Goal: Transaction & Acquisition: Book appointment/travel/reservation

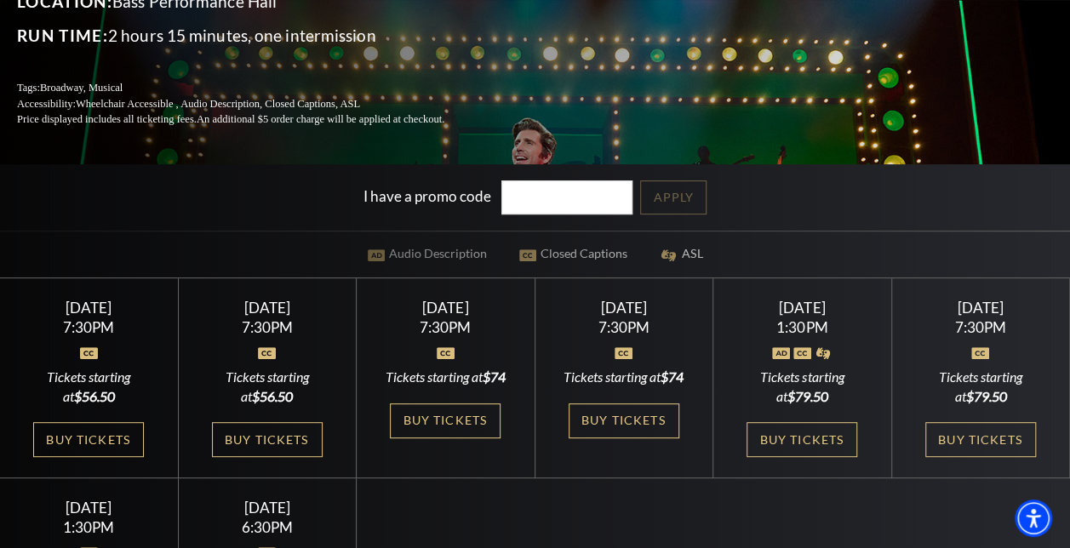
scroll to position [340, 0]
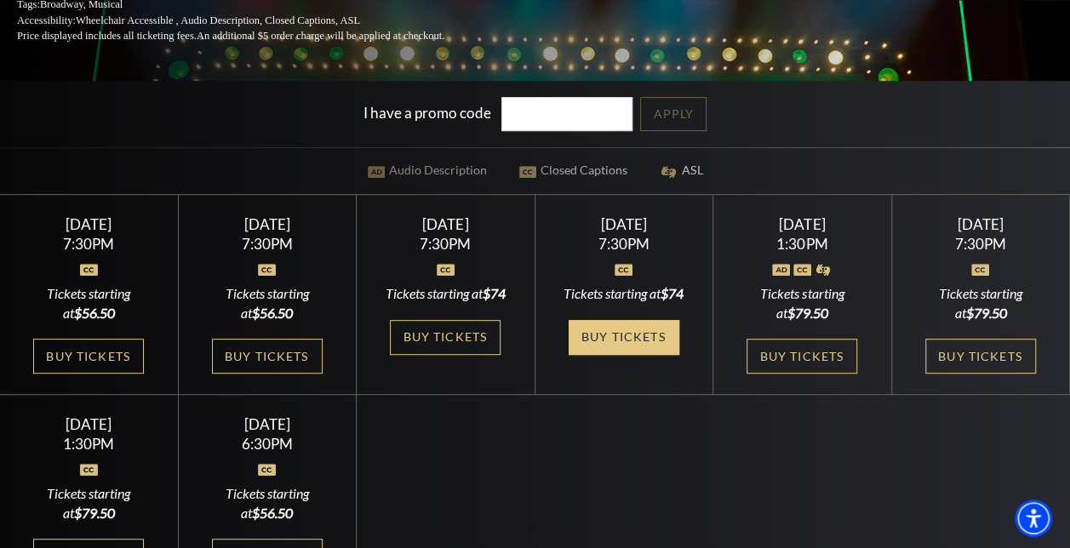
click at [643, 332] on link "Buy Tickets" at bounding box center [623, 337] width 111 height 35
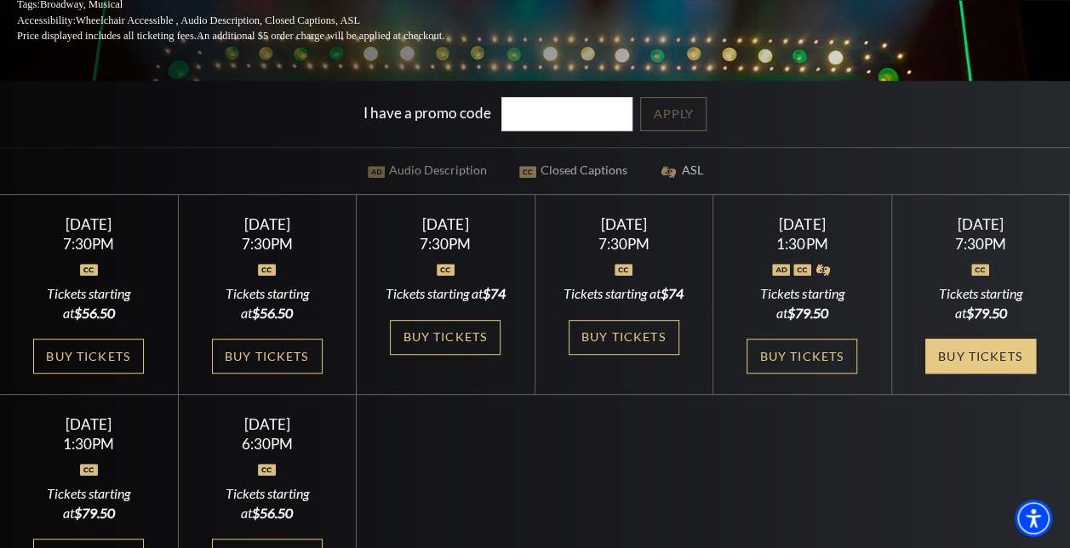
click at [989, 370] on link "Buy Tickets" at bounding box center [980, 356] width 111 height 35
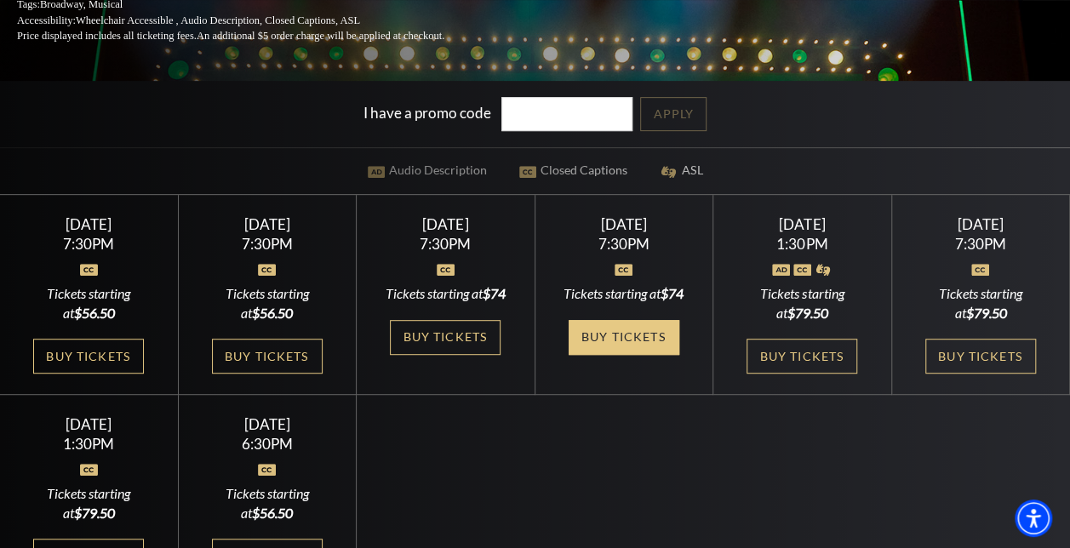
click at [642, 340] on link "Buy Tickets" at bounding box center [623, 337] width 111 height 35
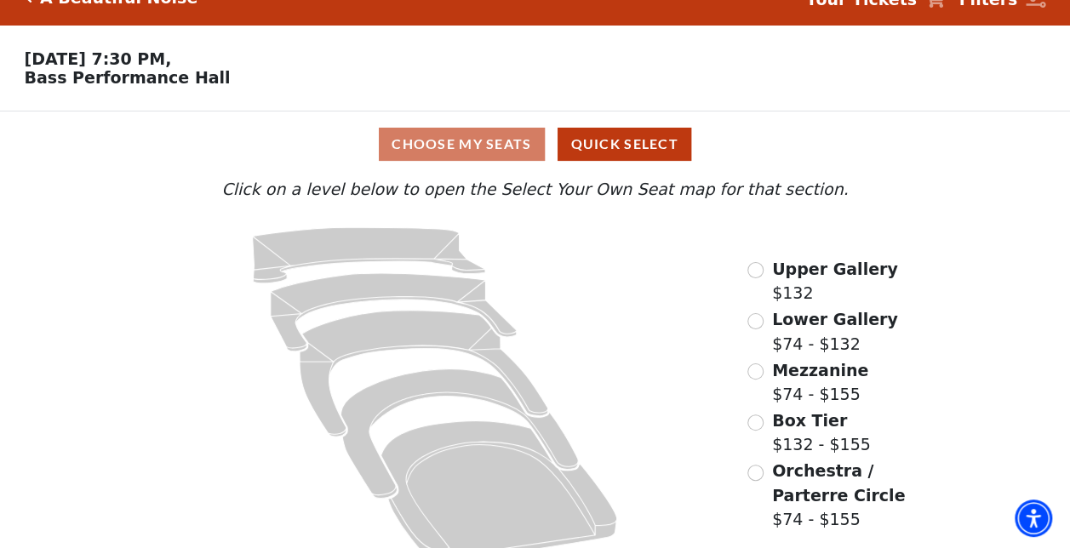
scroll to position [60, 0]
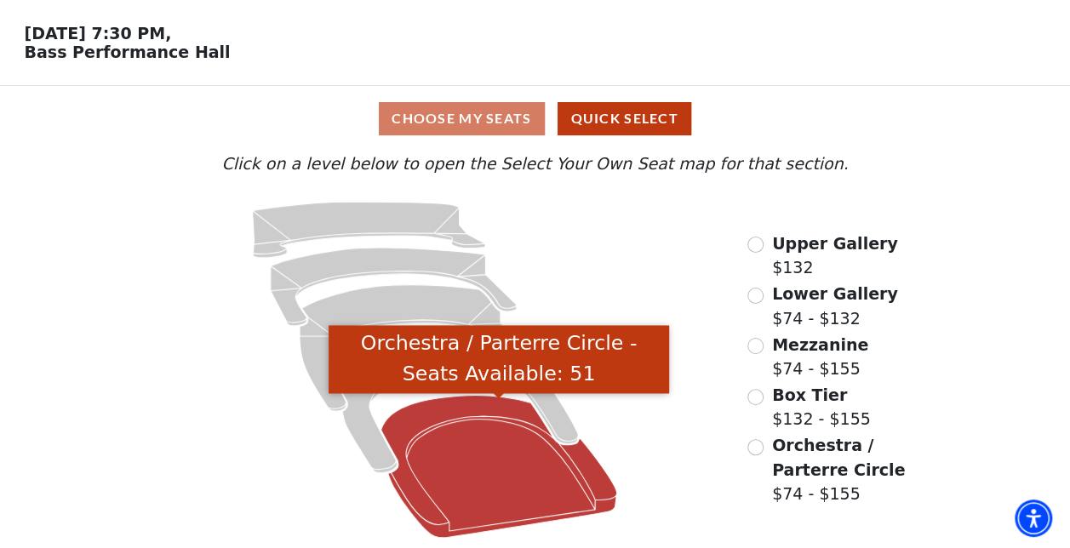
click at [447, 436] on icon "Orchestra / Parterre Circle - Seats Available: 51" at bounding box center [499, 467] width 236 height 142
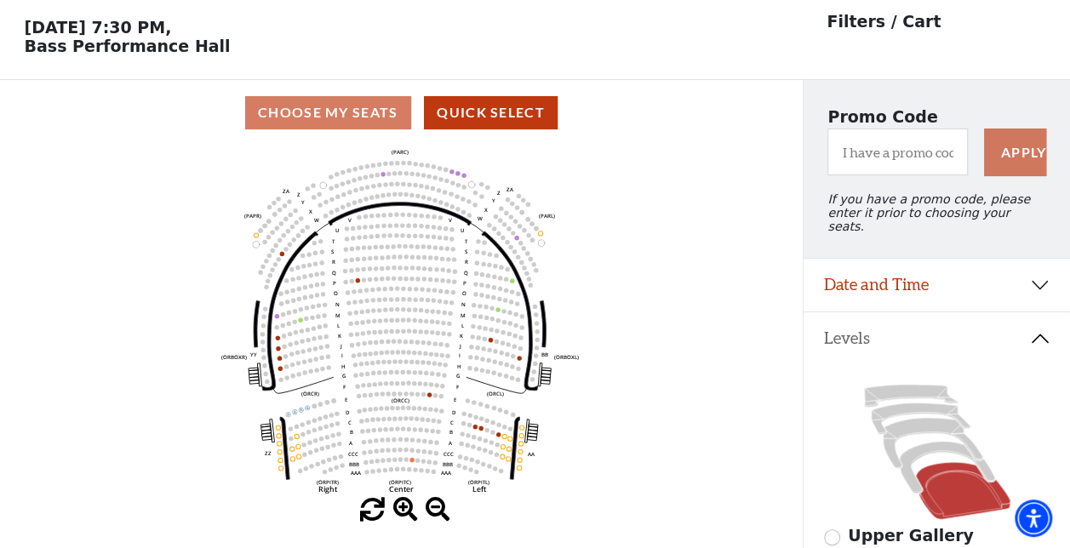
scroll to position [78, 0]
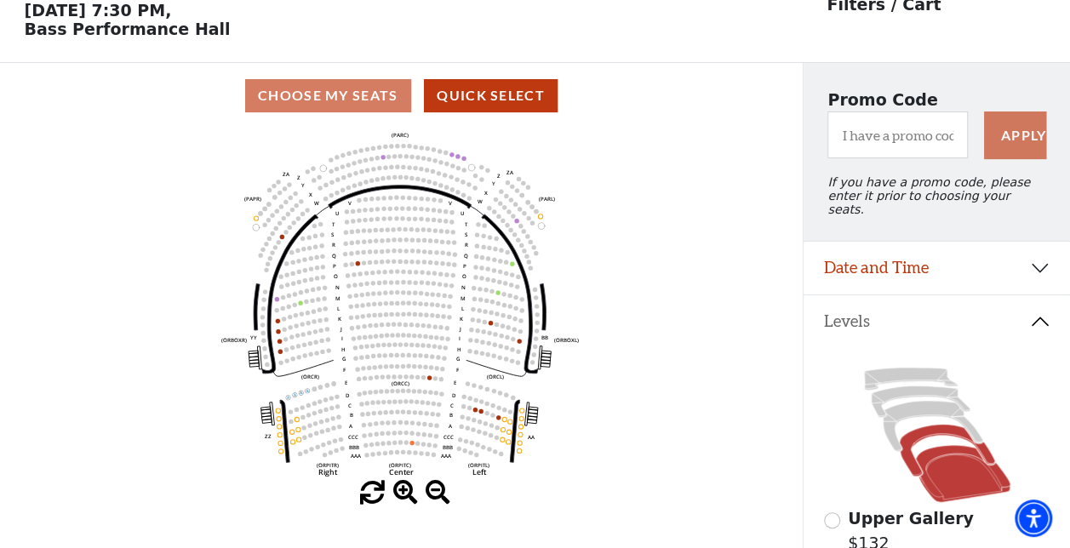
click at [928, 427] on icon at bounding box center [946, 451] width 95 height 52
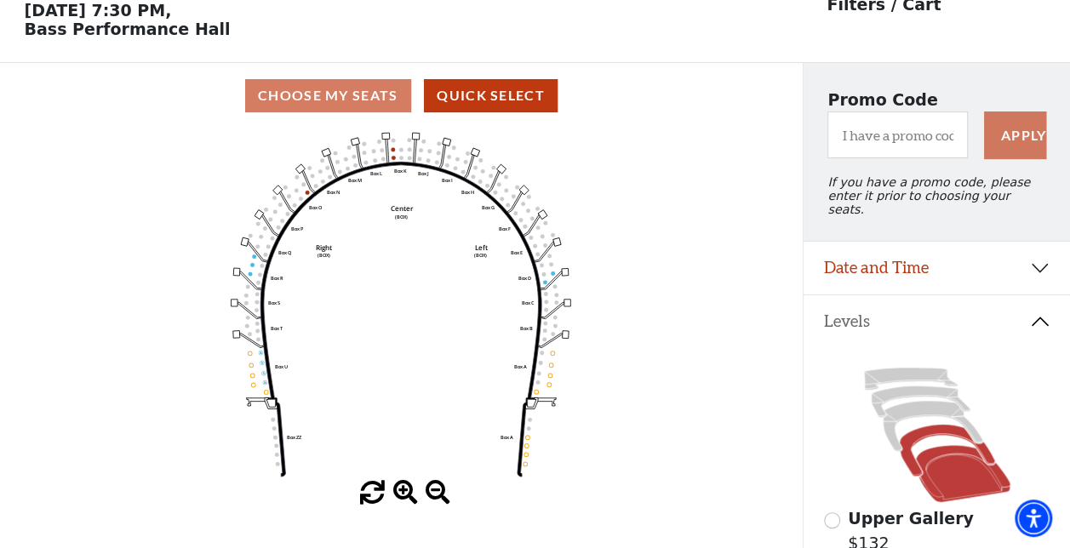
click at [941, 452] on icon at bounding box center [962, 473] width 94 height 57
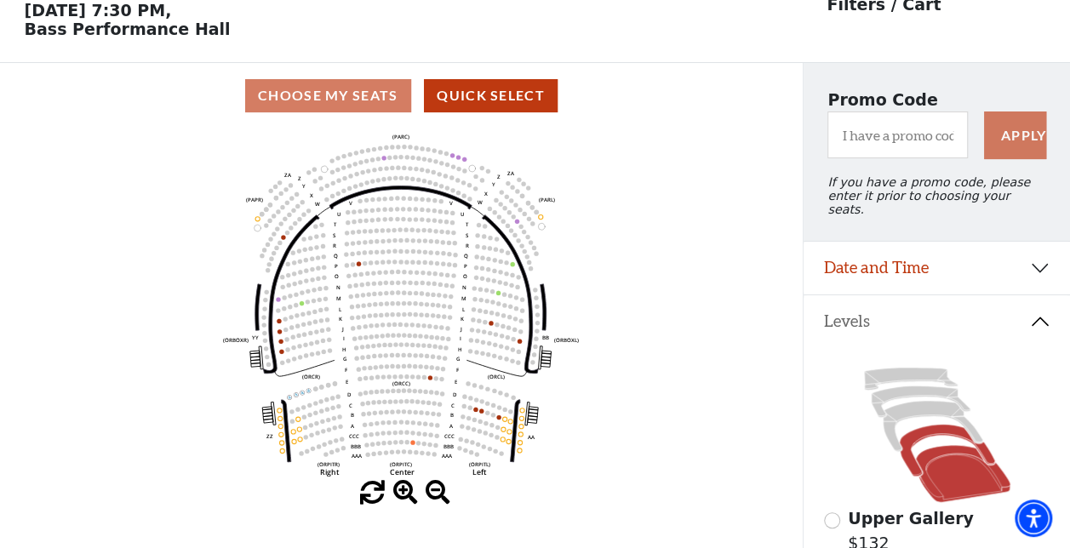
click at [937, 425] on icon at bounding box center [946, 451] width 95 height 52
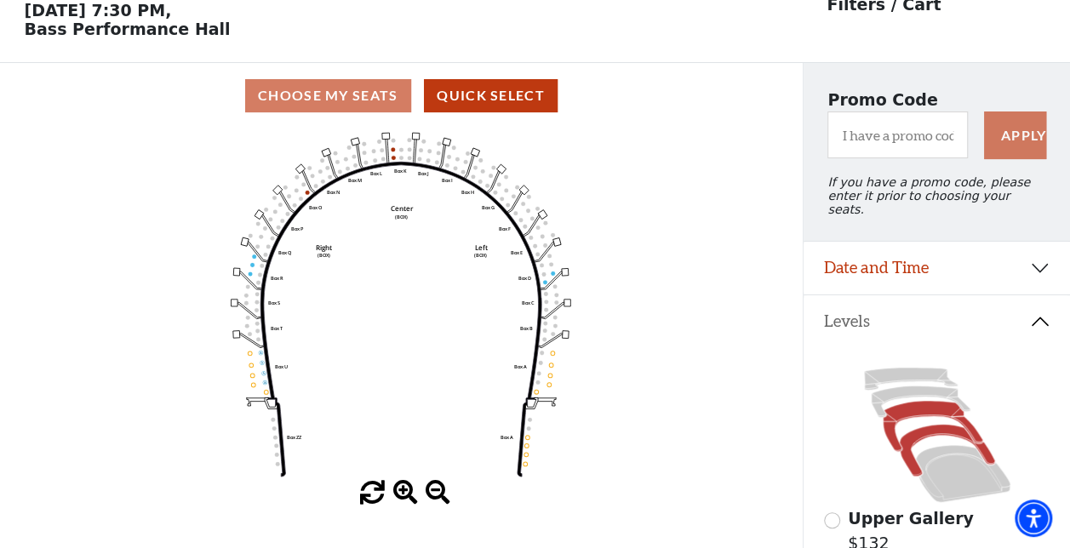
click at [924, 402] on icon at bounding box center [932, 426] width 100 height 50
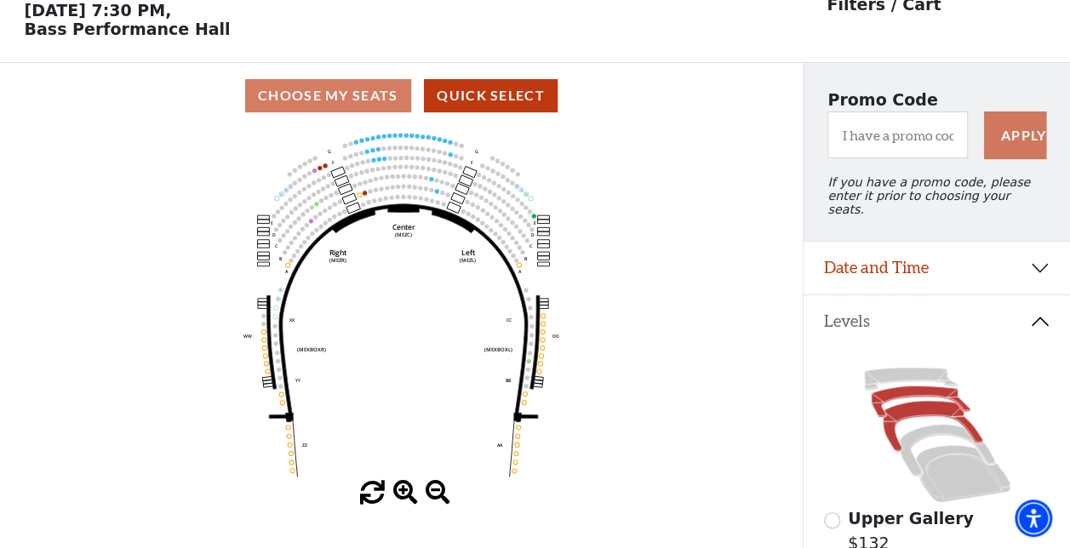
click at [904, 386] on icon at bounding box center [919, 401] width 99 height 31
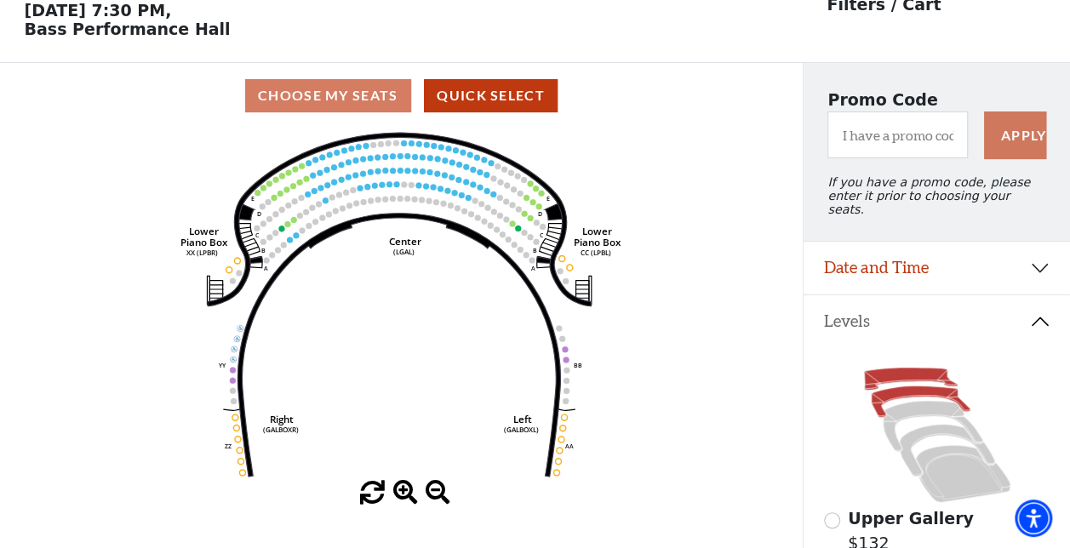
click at [919, 369] on icon at bounding box center [911, 379] width 94 height 22
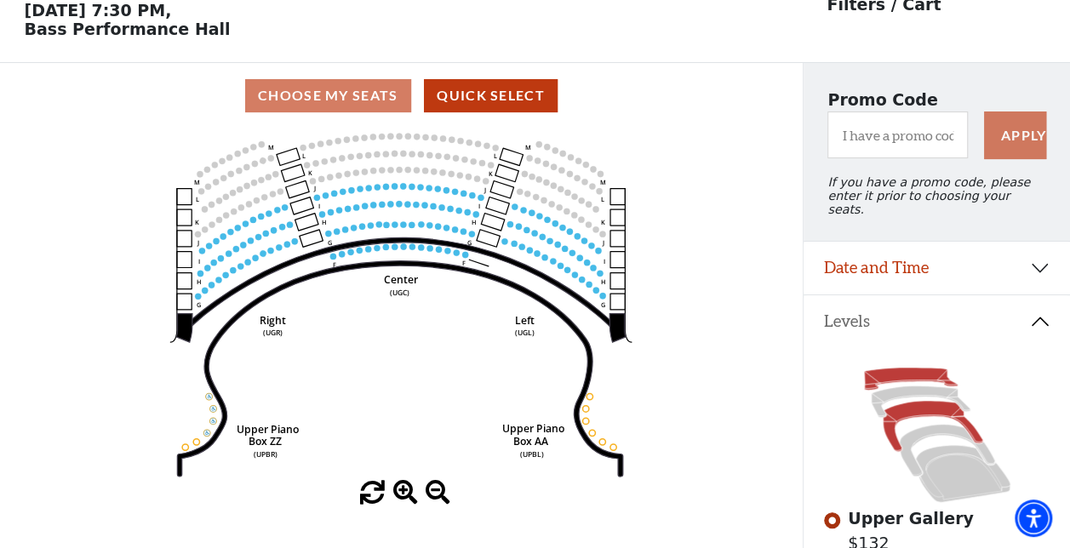
click at [935, 402] on icon at bounding box center [932, 426] width 100 height 50
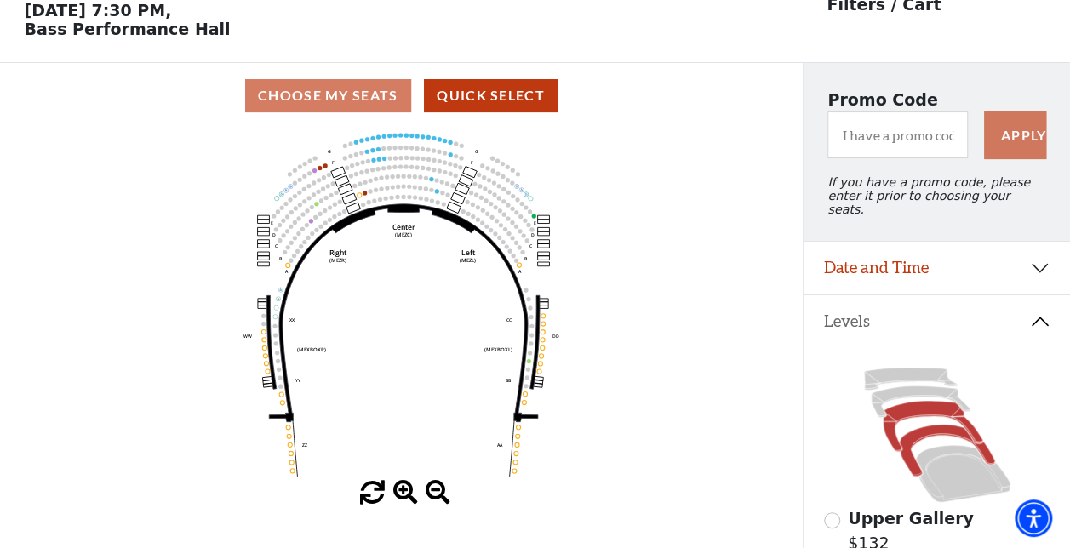
click at [946, 425] on icon at bounding box center [946, 451] width 95 height 52
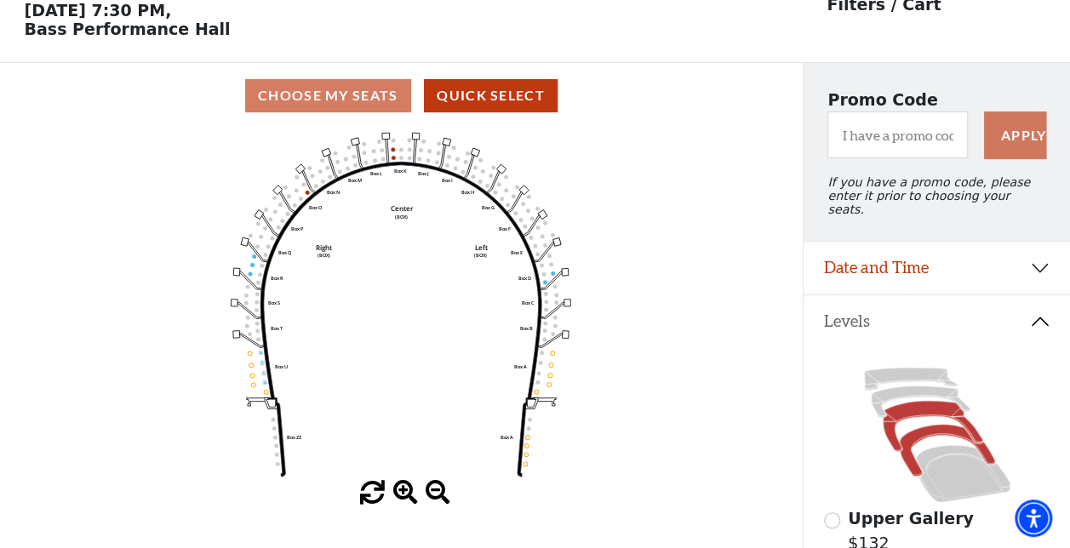
click at [931, 405] on icon at bounding box center [932, 426] width 100 height 50
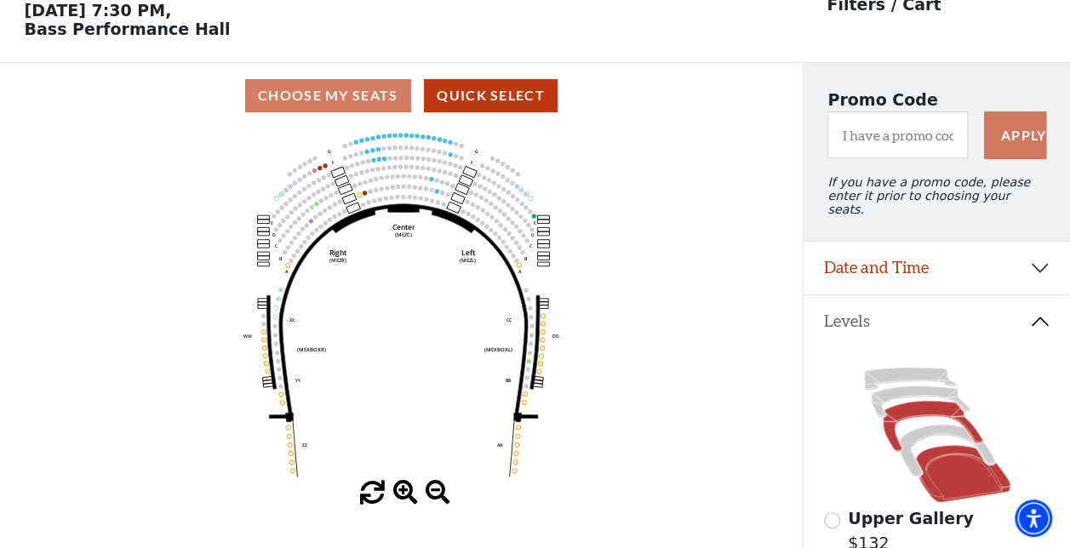
click at [939, 466] on icon at bounding box center [962, 473] width 94 height 57
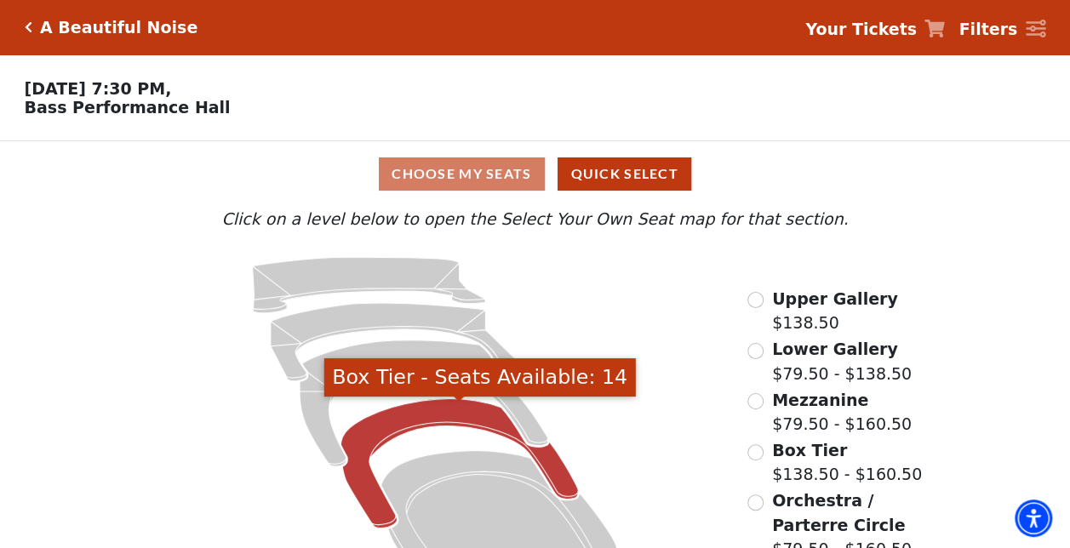
scroll to position [60, 0]
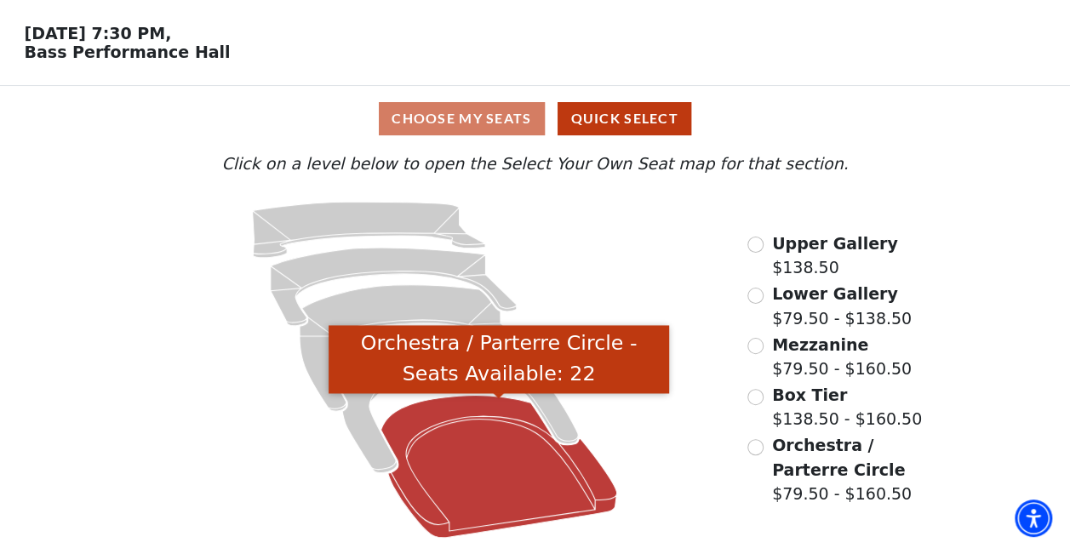
click at [514, 465] on icon "Orchestra / Parterre Circle - Seats Available: 22" at bounding box center [499, 467] width 236 height 142
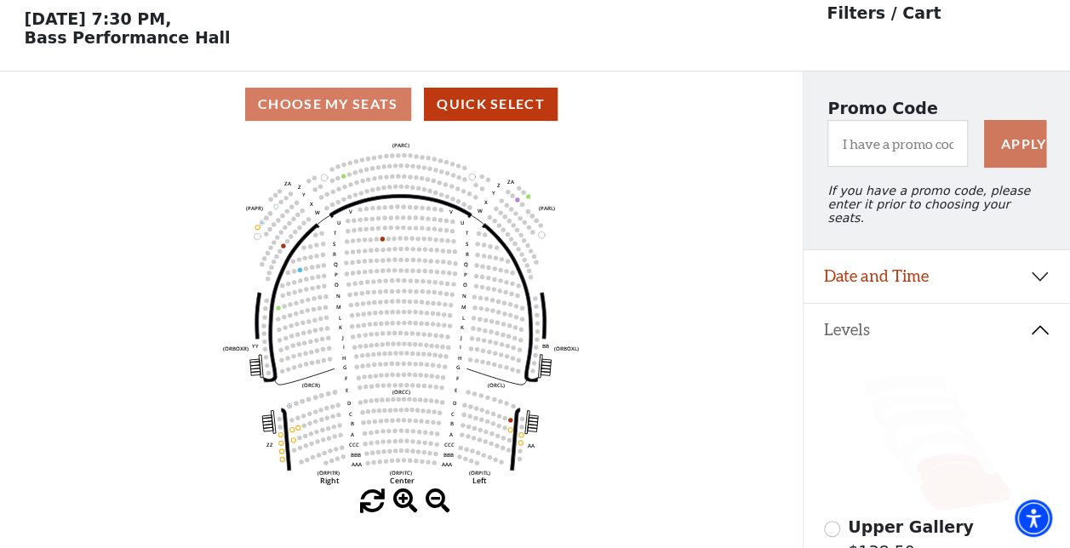
scroll to position [78, 0]
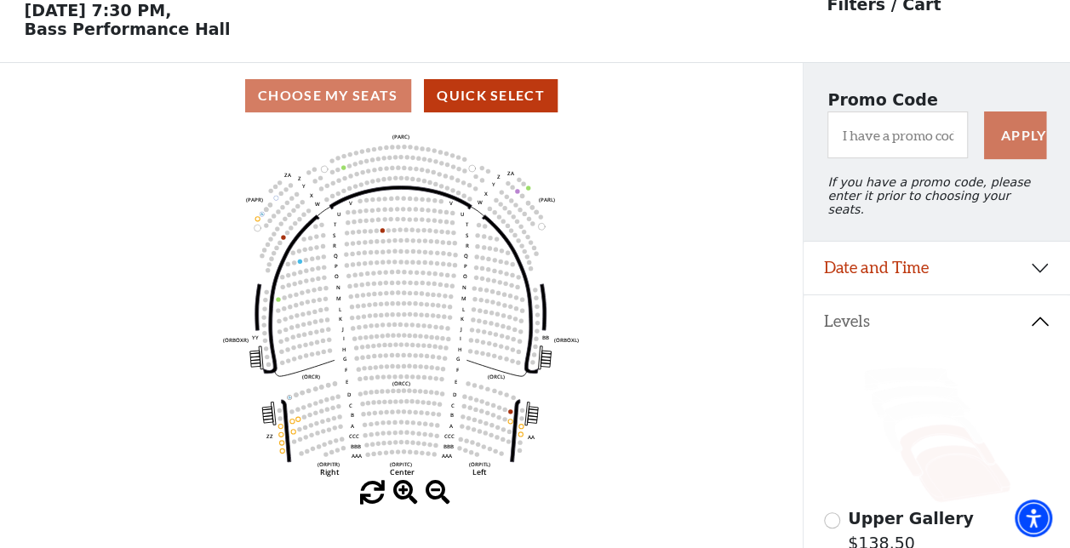
click at [924, 425] on icon at bounding box center [946, 451] width 95 height 52
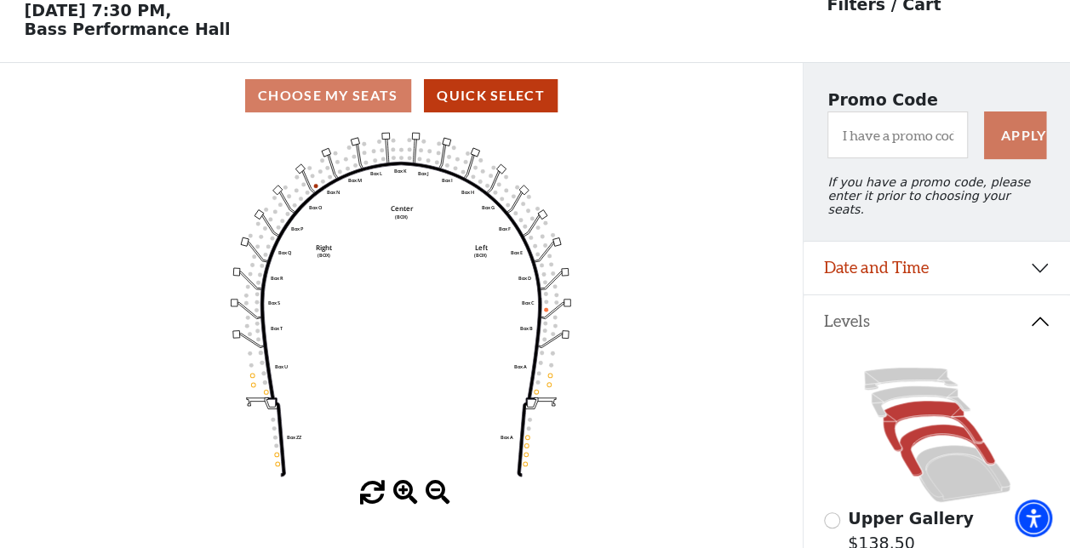
click at [917, 406] on icon at bounding box center [932, 426] width 100 height 50
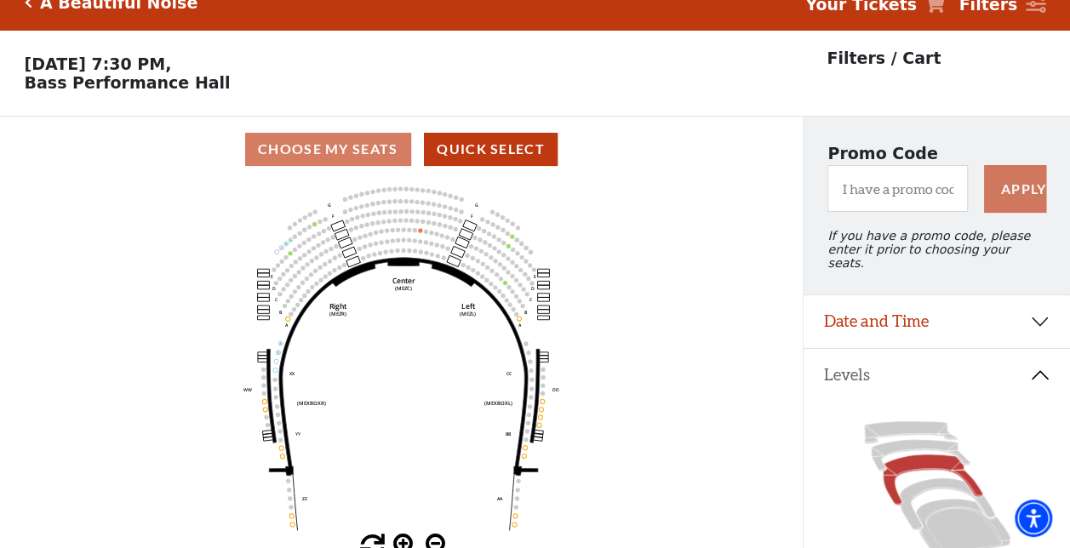
scroll to position [0, 0]
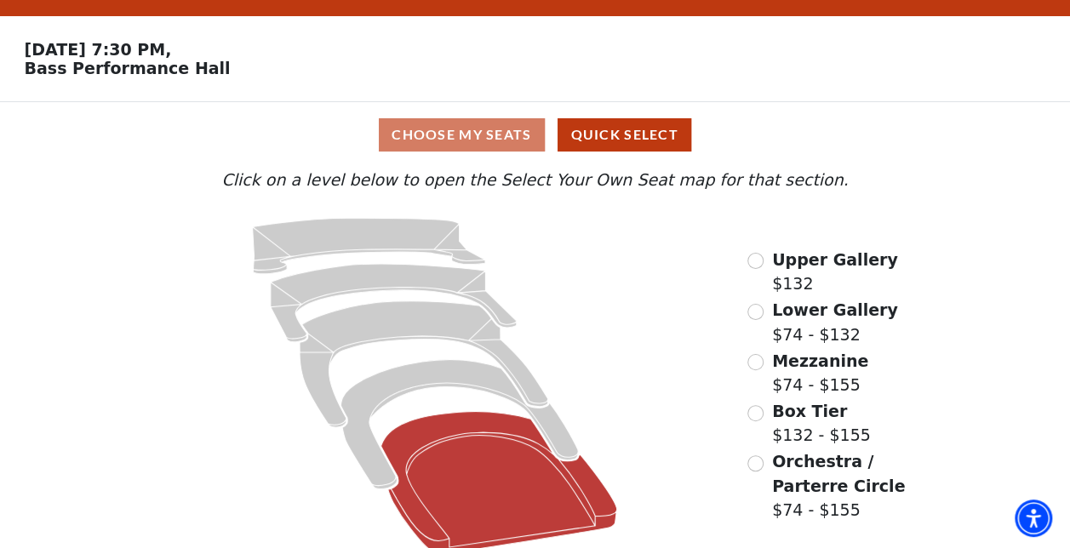
scroll to position [60, 0]
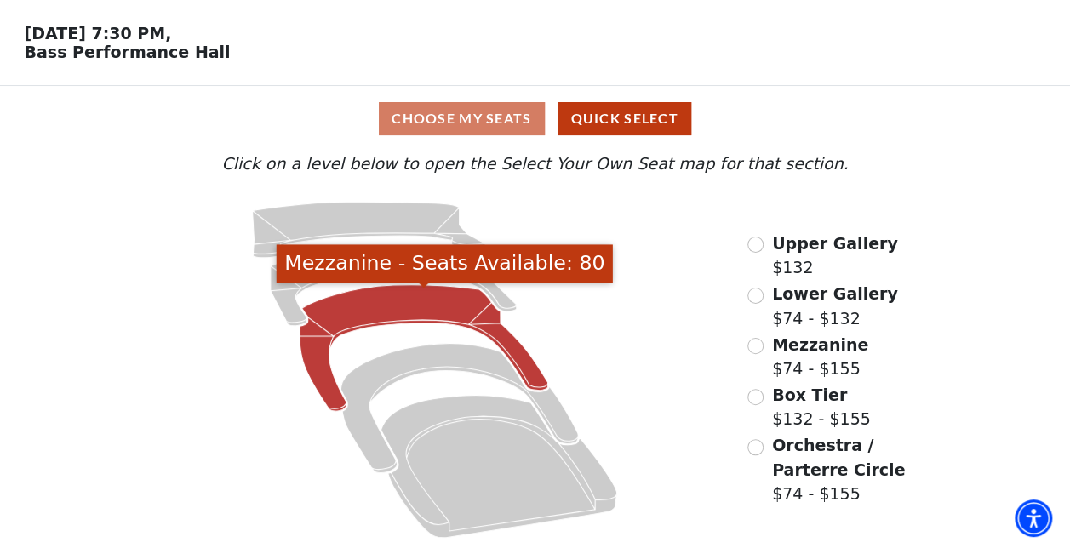
click at [385, 304] on icon "Mezzanine - Seats Available: 80" at bounding box center [424, 348] width 248 height 126
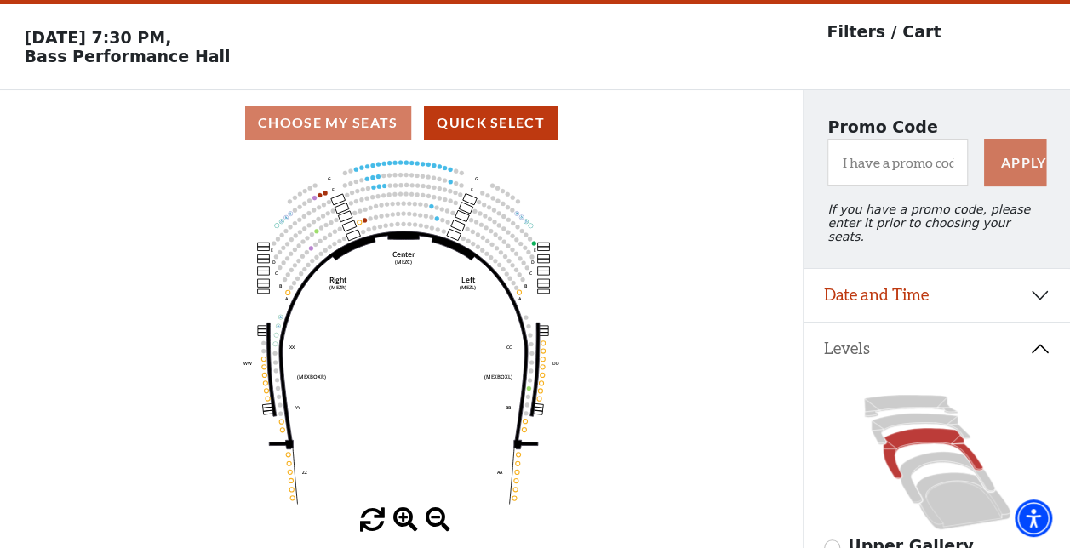
scroll to position [78, 0]
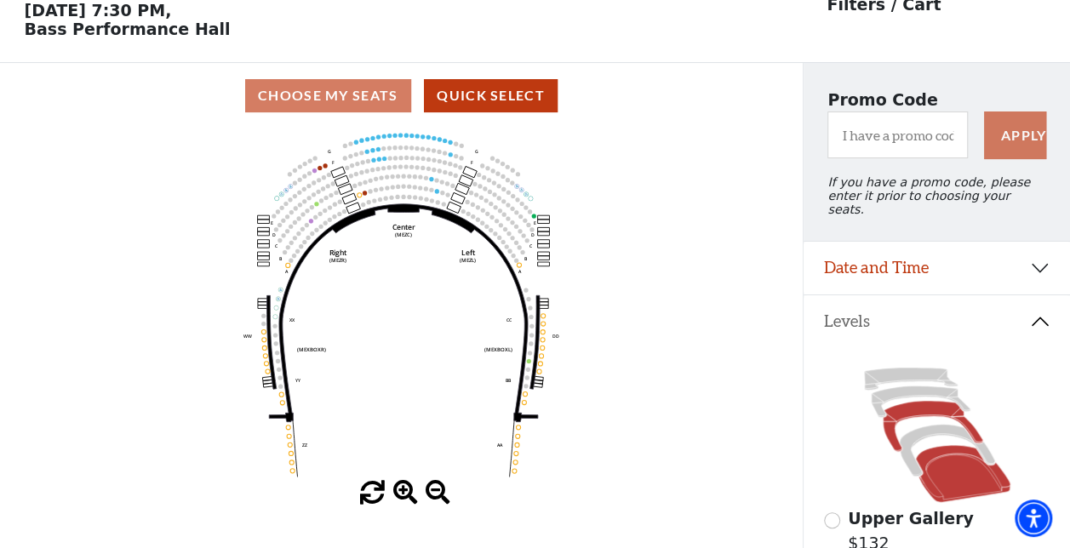
click at [948, 476] on icon at bounding box center [962, 473] width 94 height 57
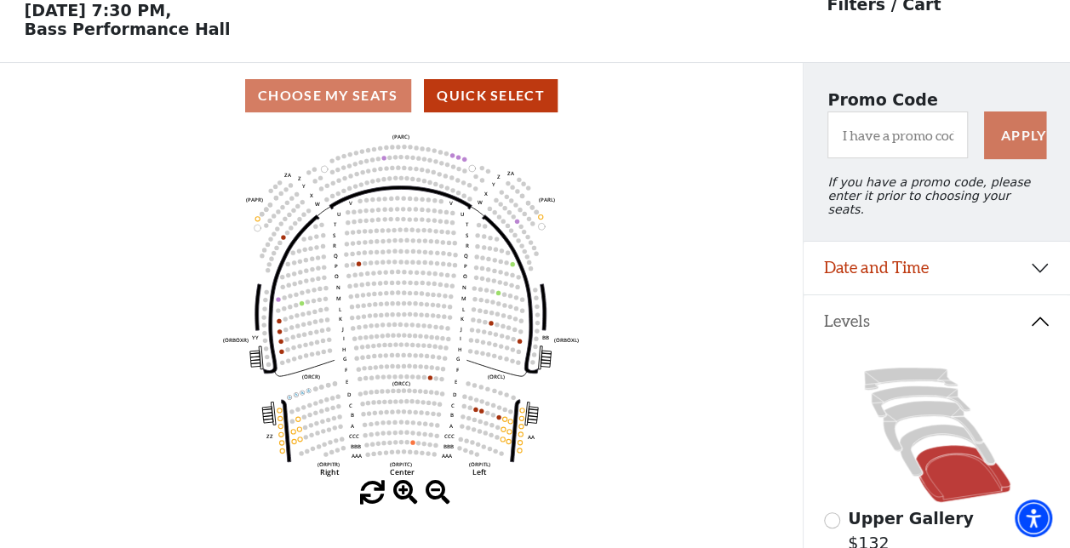
scroll to position [163, 0]
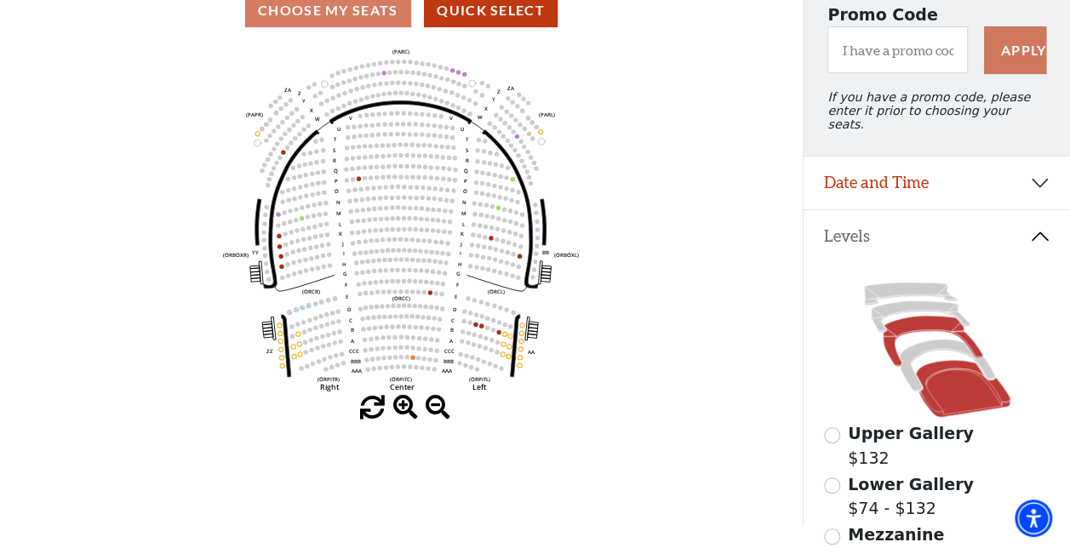
click at [924, 320] on icon at bounding box center [932, 341] width 100 height 50
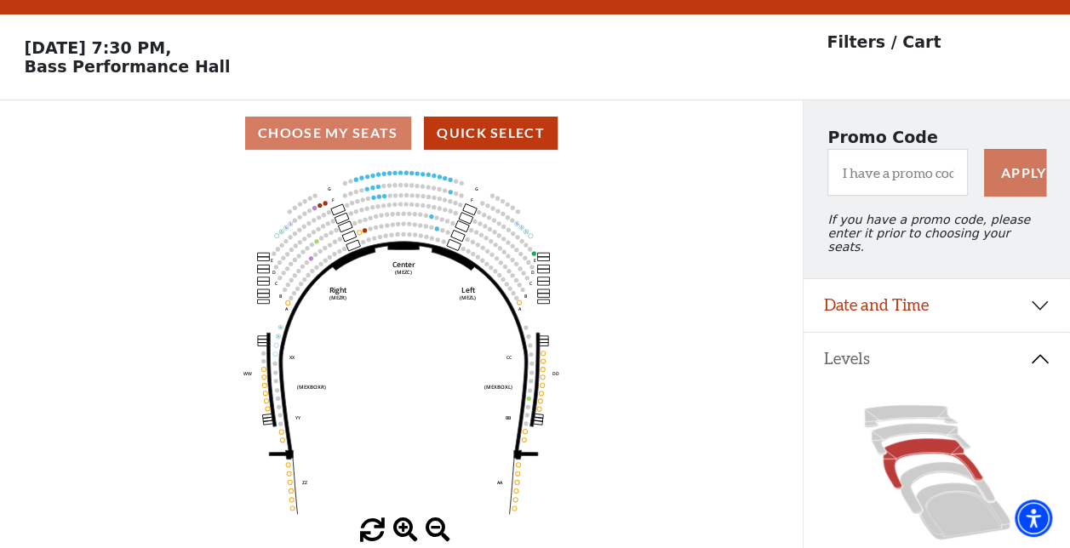
scroll to position [78, 0]
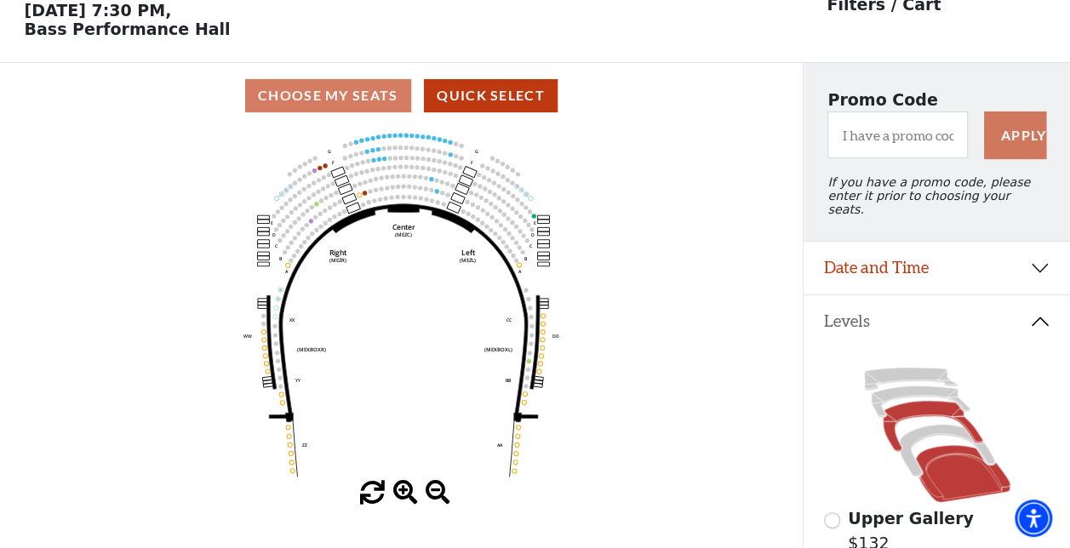
click at [975, 474] on icon at bounding box center [962, 473] width 94 height 57
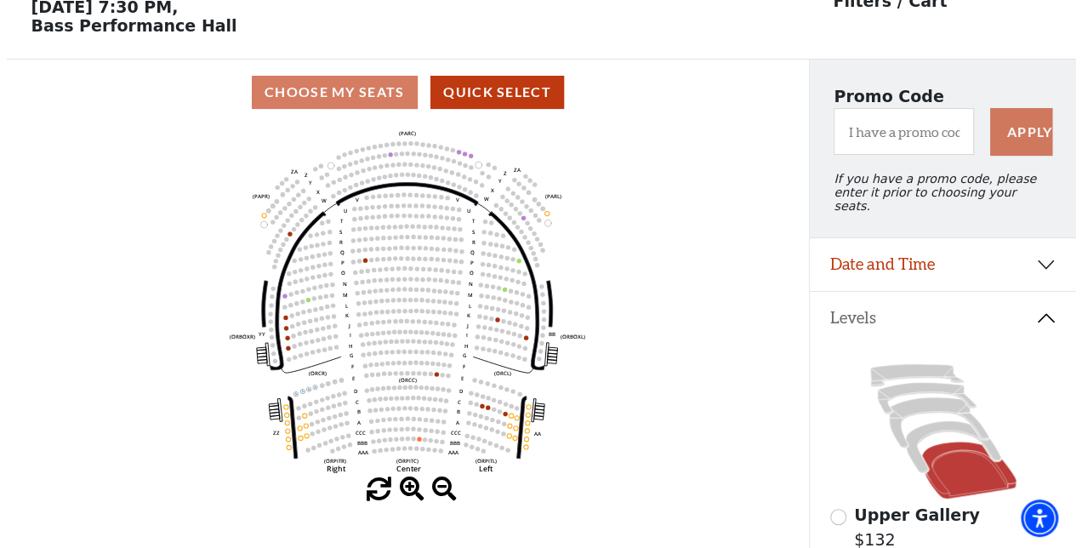
scroll to position [0, 0]
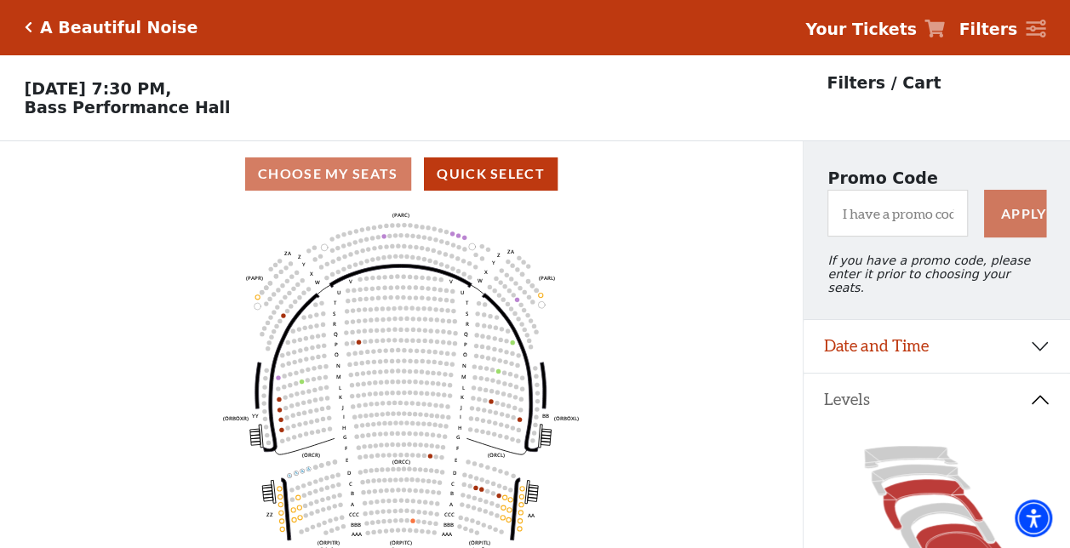
click at [931, 488] on icon at bounding box center [932, 504] width 100 height 50
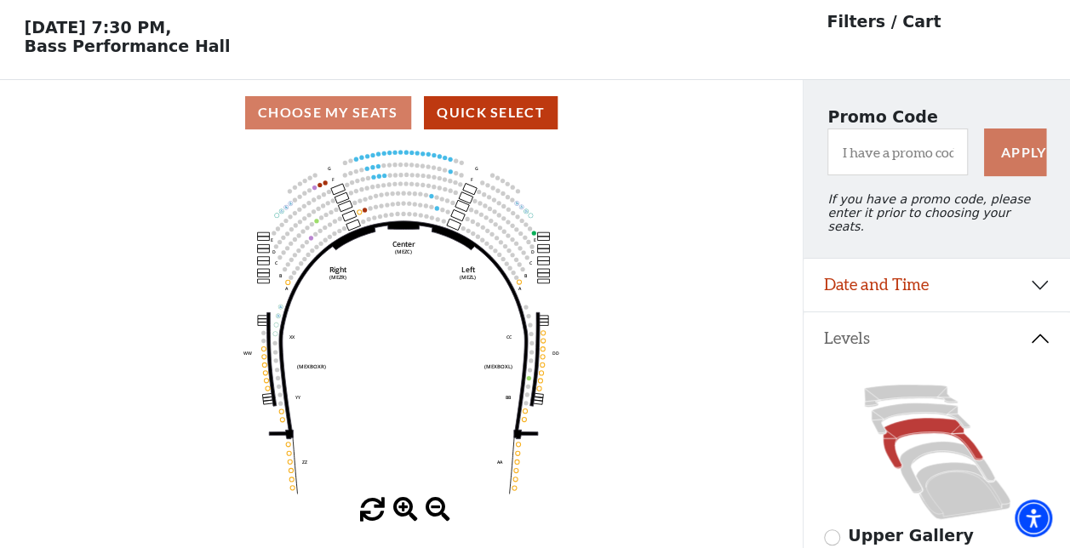
scroll to position [78, 0]
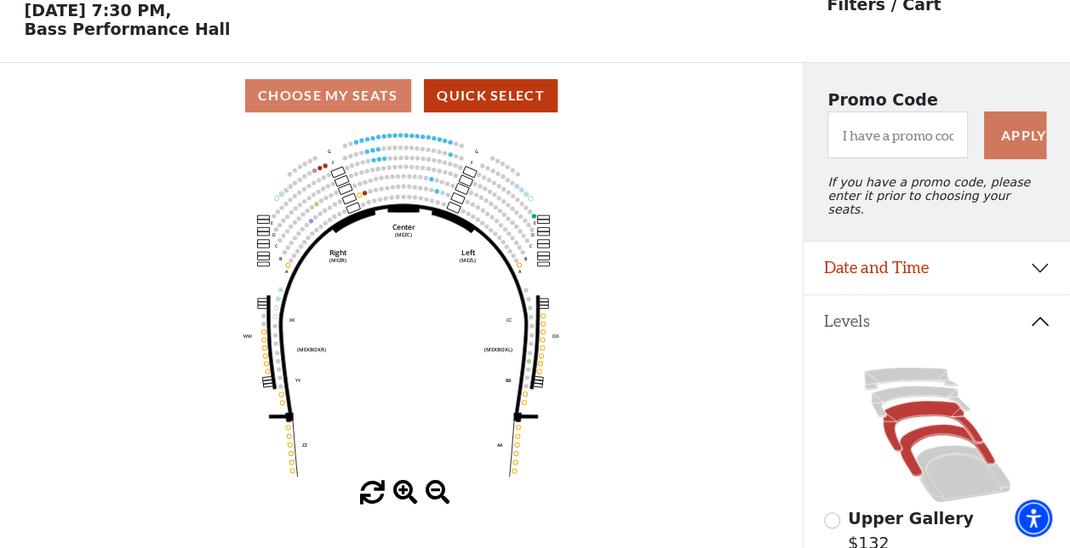
click at [939, 426] on icon at bounding box center [946, 451] width 95 height 52
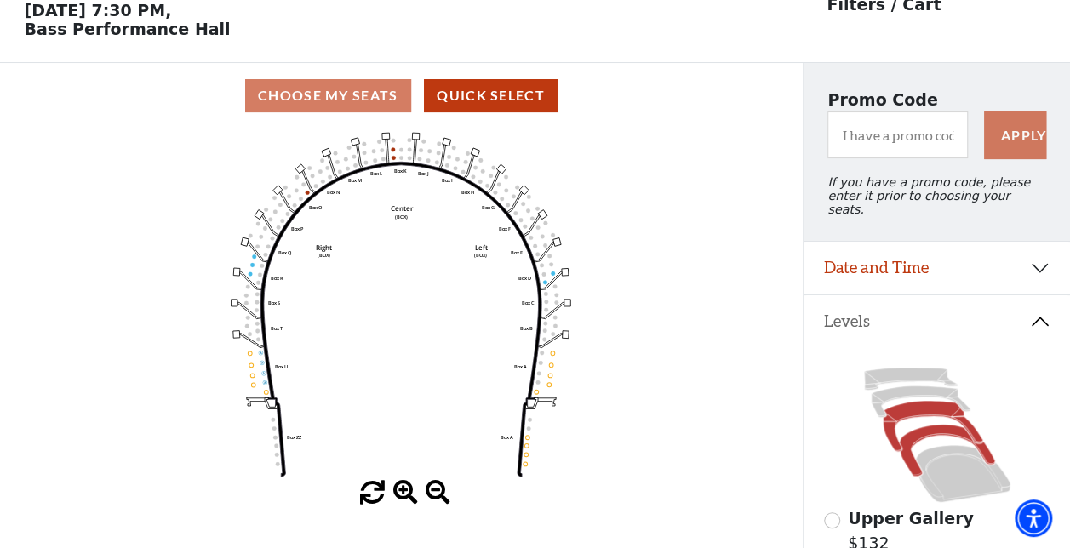
click at [901, 401] on icon at bounding box center [932, 426] width 100 height 50
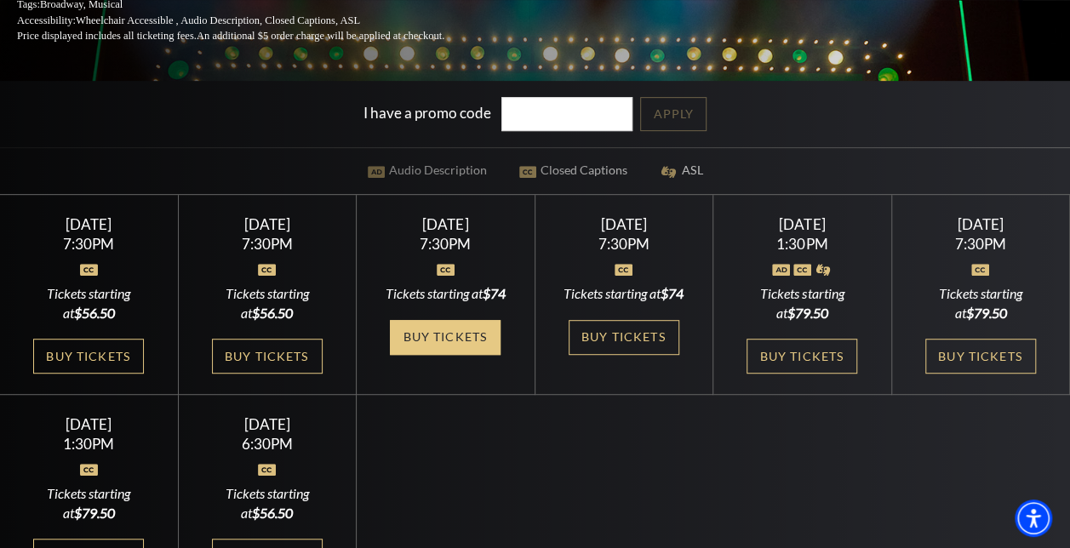
click at [448, 339] on link "Buy Tickets" at bounding box center [445, 337] width 111 height 35
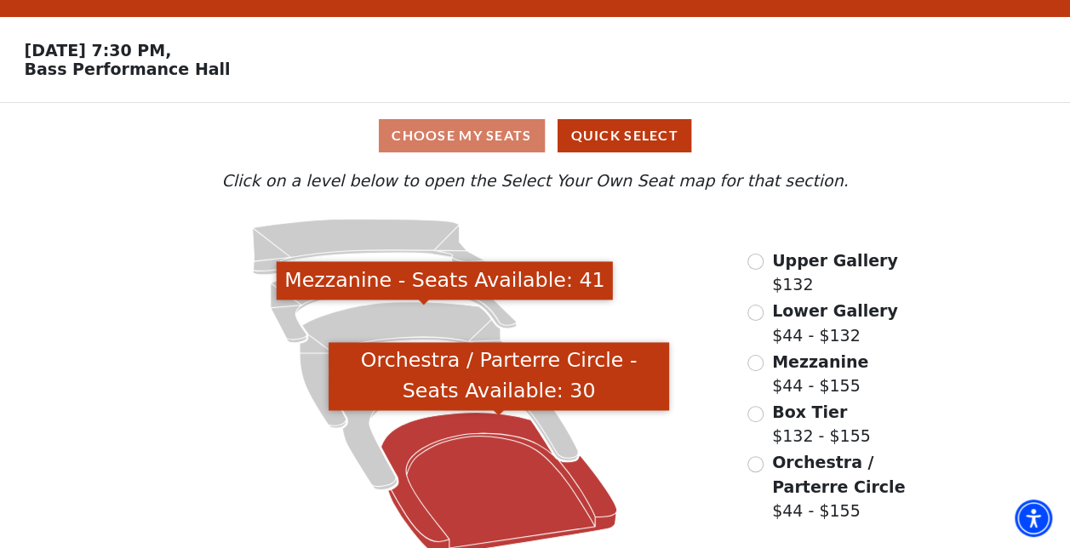
scroll to position [60, 0]
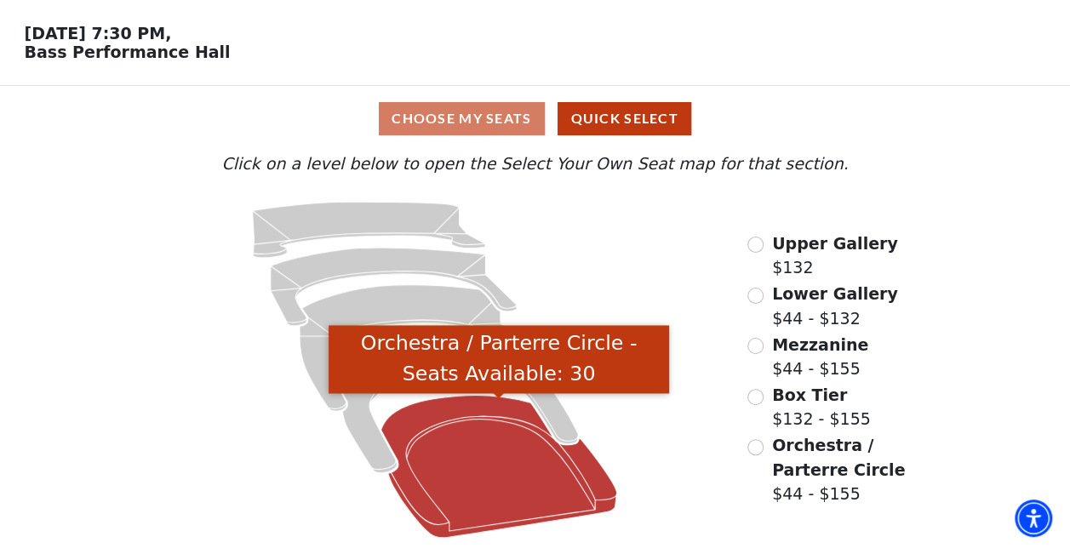
click at [517, 458] on icon "Orchestra / Parterre Circle - Seats Available: 30" at bounding box center [499, 467] width 236 height 142
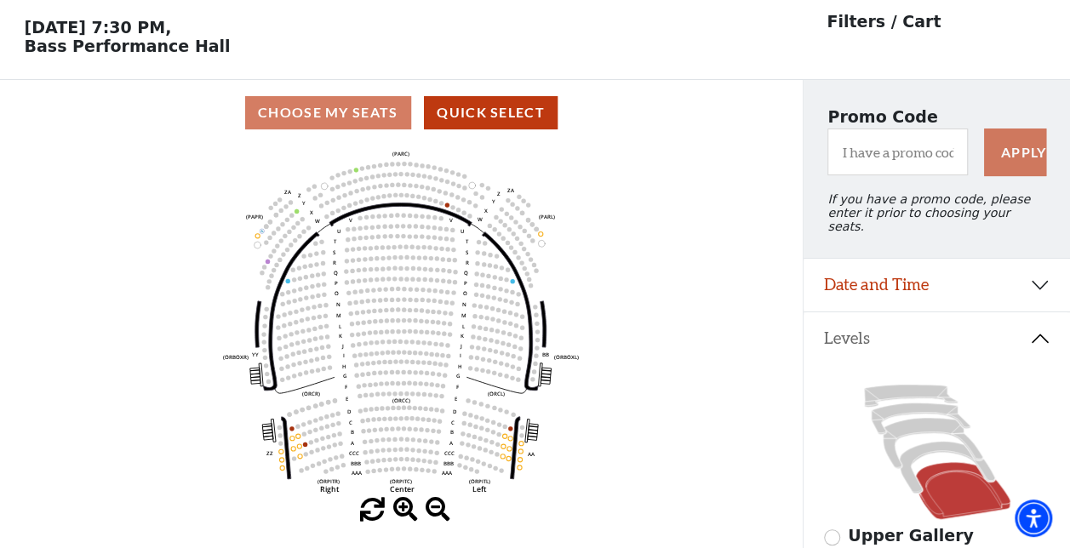
scroll to position [78, 0]
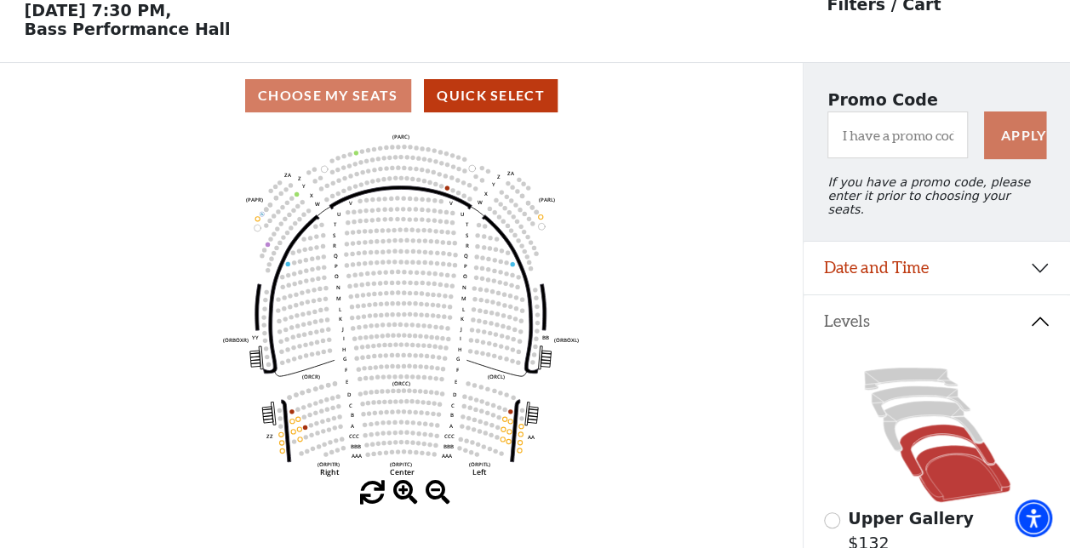
click at [933, 425] on icon at bounding box center [946, 451] width 95 height 52
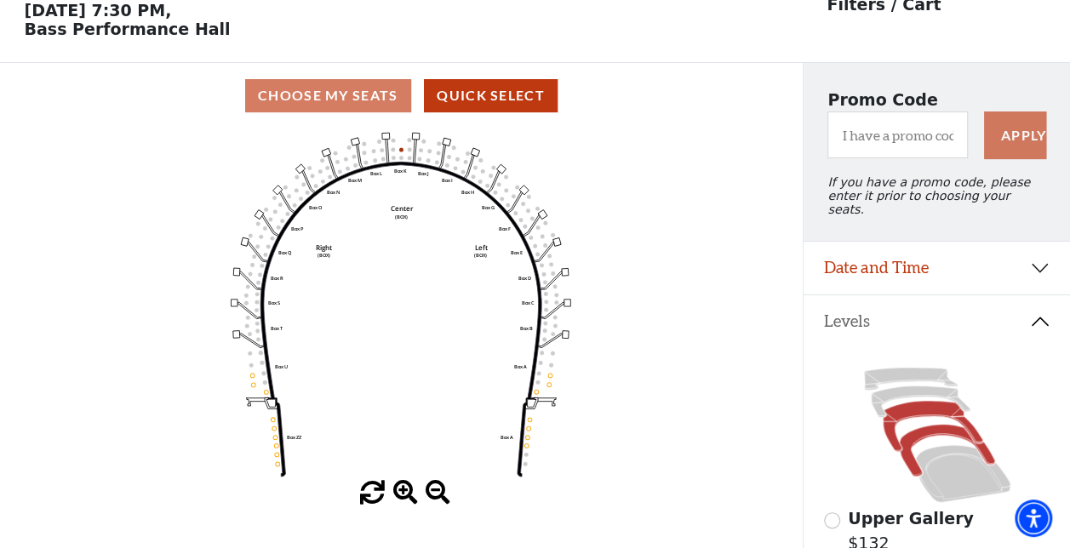
click at [917, 401] on icon at bounding box center [932, 426] width 100 height 50
